Goal: Task Accomplishment & Management: Manage account settings

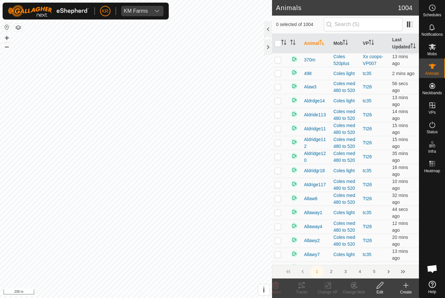
click at [436, 48] on es-mob-svg-icon at bounding box center [432, 47] width 12 height 10
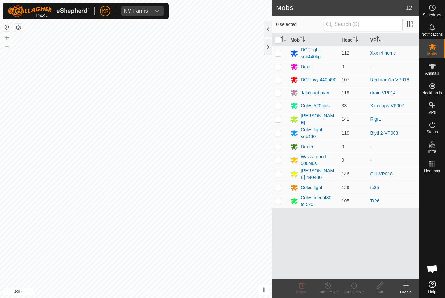
click at [322, 93] on div "Jakechubbray" at bounding box center [314, 92] width 28 height 7
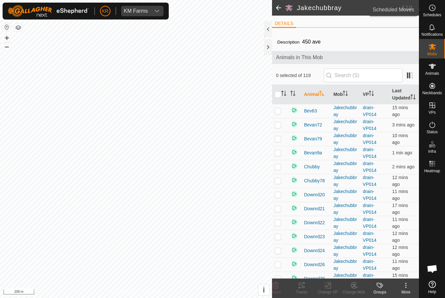
click at [441, 10] on div "Schedules" at bounding box center [432, 10] width 26 height 20
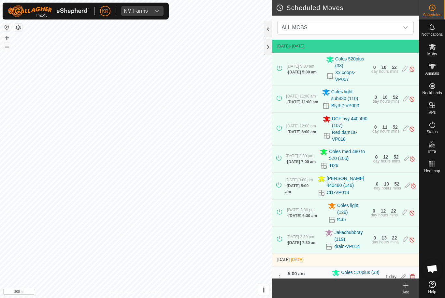
click at [398, 23] on span "ALL MOBS" at bounding box center [339, 27] width 120 height 13
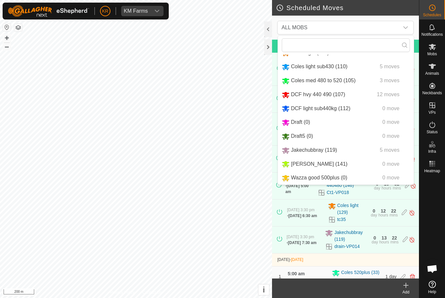
scroll to position [40, 0]
click at [319, 149] on span "Jakechubbray (119)" at bounding box center [314, 150] width 46 height 6
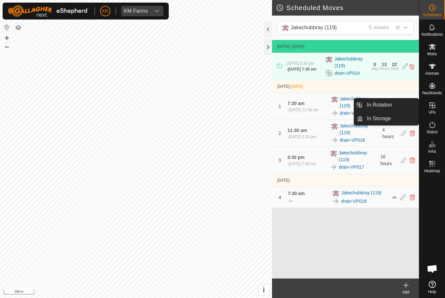
click at [406, 103] on link "In Rotation" at bounding box center [391, 105] width 56 height 13
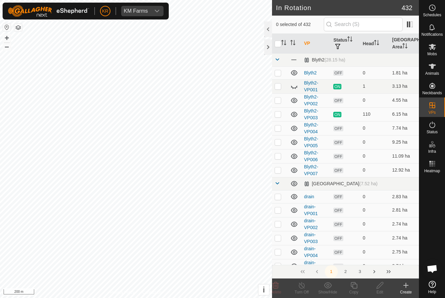
click at [405, 108] on link "In Rotation" at bounding box center [391, 105] width 56 height 13
click at [360, 25] on input "text" at bounding box center [362, 25] width 79 height 14
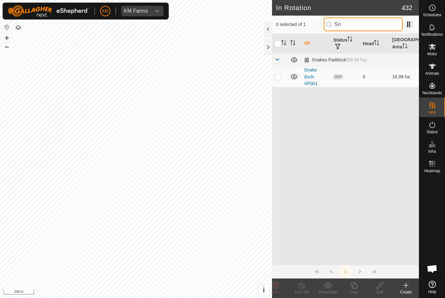
type input "Sn"
click at [281, 76] on td at bounding box center [280, 76] width 16 height 21
click at [276, 288] on icon at bounding box center [275, 285] width 6 height 7
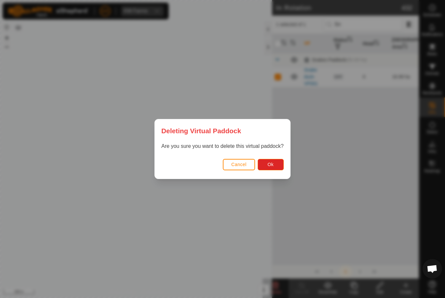
click at [272, 165] on span "Ok" at bounding box center [270, 164] width 6 height 5
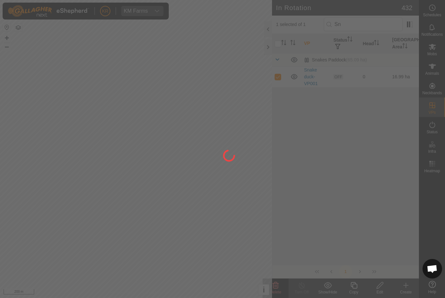
checkbox input "false"
click at [373, 25] on div at bounding box center [222, 149] width 445 height 298
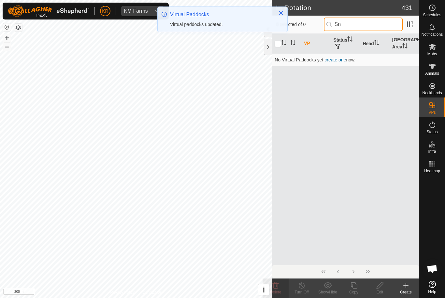
click at [375, 25] on input "Sn" at bounding box center [362, 25] width 79 height 14
type input "S"
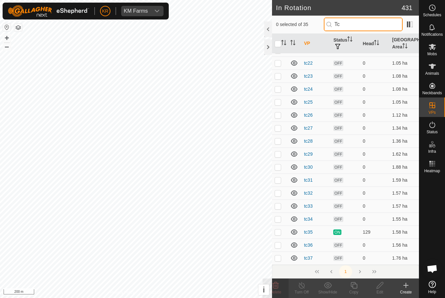
scroll to position [257, 0]
click at [373, 29] on input "Tc" at bounding box center [362, 25] width 79 height 14
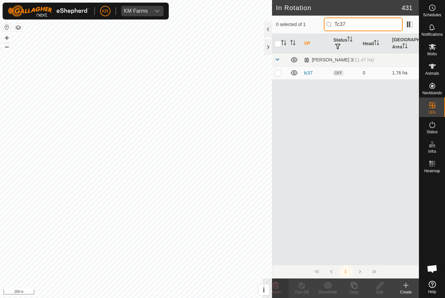
type input "Tc37"
click at [278, 74] on p-checkbox at bounding box center [277, 72] width 7 height 5
checkbox input "true"
click at [357, 288] on icon at bounding box center [353, 285] width 7 height 7
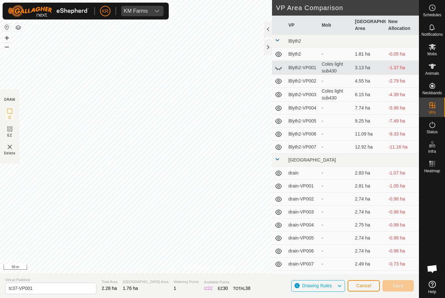
click at [370, 284] on span "Cancel" at bounding box center [363, 285] width 15 height 5
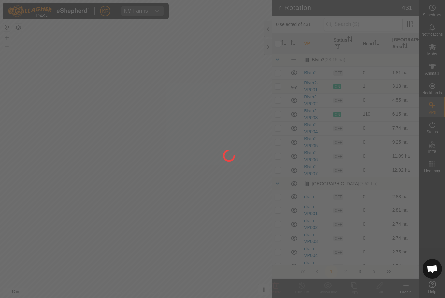
click at [377, 24] on div at bounding box center [222, 149] width 445 height 298
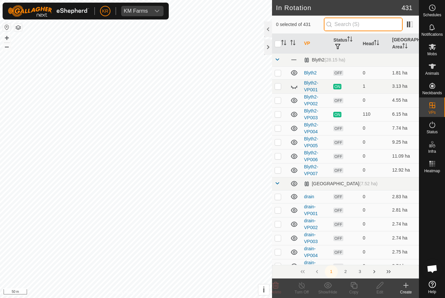
click at [372, 25] on input "text" at bounding box center [362, 25] width 79 height 14
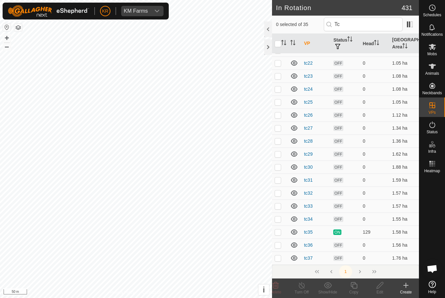
scroll to position [257, 0]
click at [370, 26] on input "Tc" at bounding box center [362, 25] width 79 height 14
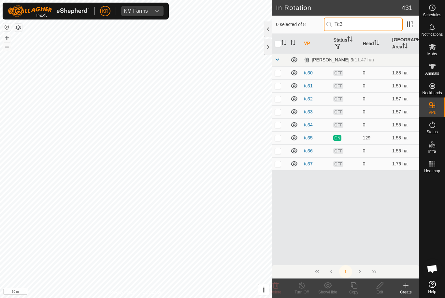
scroll to position [0, 0]
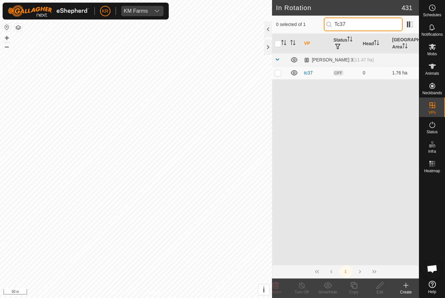
type input "Tc37"
click at [282, 75] on td at bounding box center [280, 72] width 16 height 13
checkbox input "true"
click at [354, 288] on icon at bounding box center [353, 285] width 7 height 7
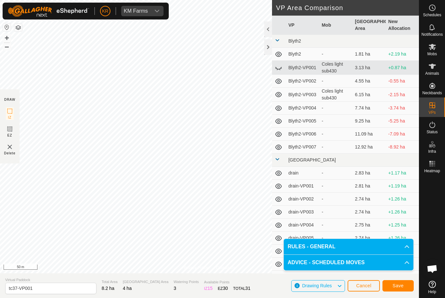
click at [403, 283] on button "Save" at bounding box center [397, 286] width 31 height 11
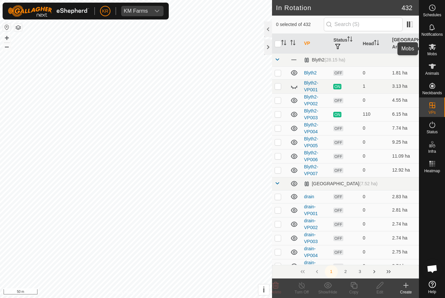
click at [433, 53] on span "Mobs" at bounding box center [431, 54] width 9 height 4
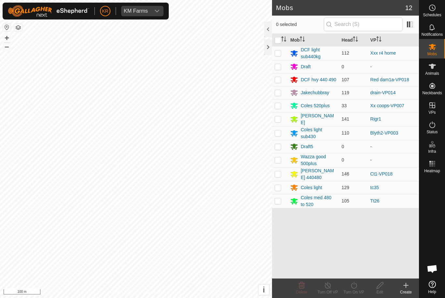
click at [281, 186] on td at bounding box center [280, 187] width 16 height 13
checkbox input "true"
click at [357, 285] on icon at bounding box center [354, 286] width 8 height 8
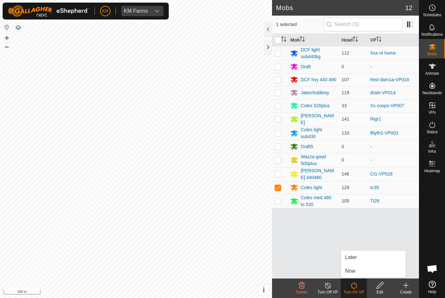
click at [358, 259] on link "Later" at bounding box center [373, 257] width 64 height 13
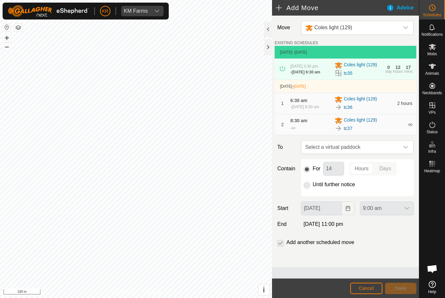
click at [403, 150] on icon "dropdown trigger" at bounding box center [405, 147] width 5 height 5
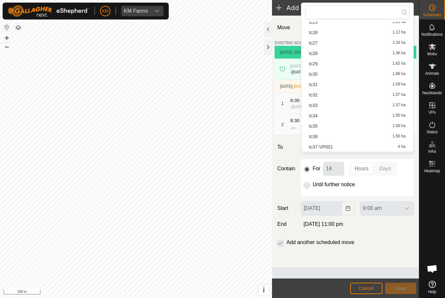
scroll to position [249, 0]
click at [336, 149] on div "tc37-VP001 4 ha" at bounding box center [357, 147] width 96 height 5
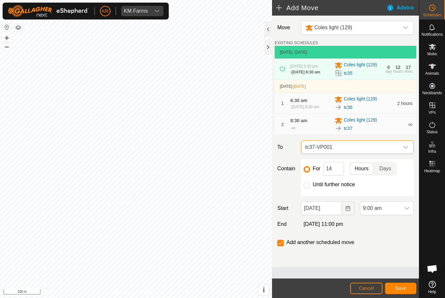
click at [309, 189] on input "Until further notice" at bounding box center [306, 185] width 7 height 7
radio input "true"
checkbox input "false"
click at [391, 215] on span "9:00 am" at bounding box center [380, 208] width 40 height 13
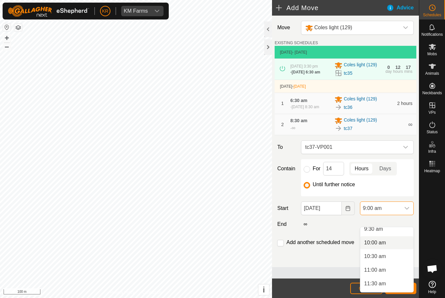
click at [391, 243] on li "10:00 am" at bounding box center [386, 243] width 53 height 13
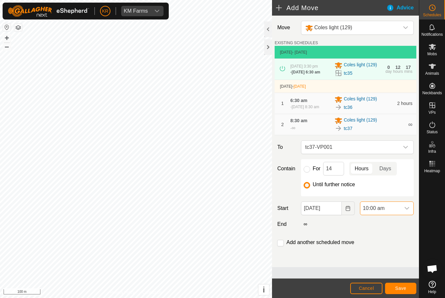
scroll to position [246, 0]
click at [402, 288] on span "Save" at bounding box center [400, 288] width 11 height 5
